Goal: Browse casually

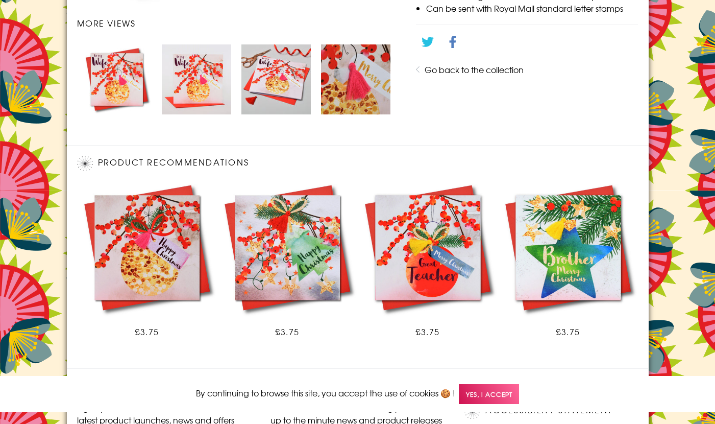
scroll to position [630, 0]
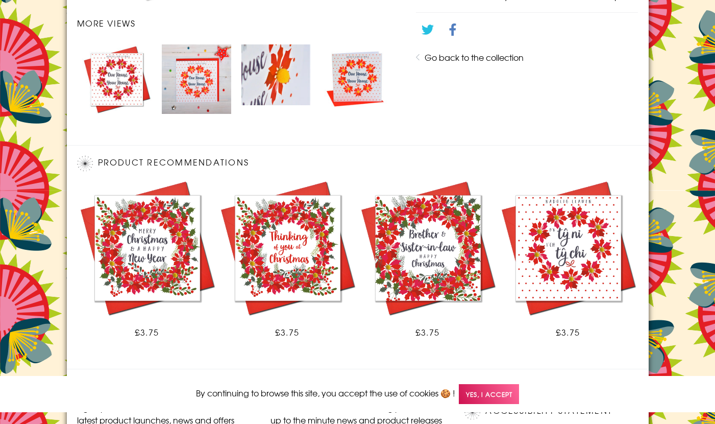
scroll to position [630, 0]
